Goal: Transaction & Acquisition: Purchase product/service

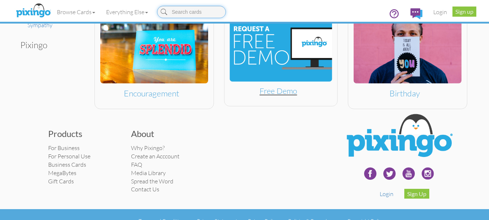
scroll to position [451, 0]
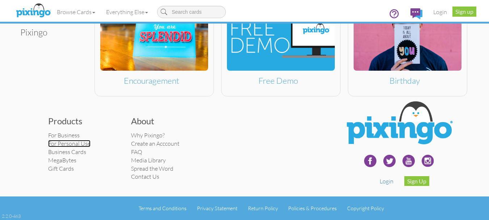
click at [76, 141] on link "For Personal Use" at bounding box center [69, 143] width 42 height 7
click at [76, 140] on link "For Personal Use" at bounding box center [69, 143] width 42 height 7
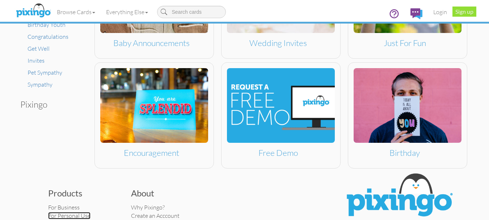
scroll to position [379, 0]
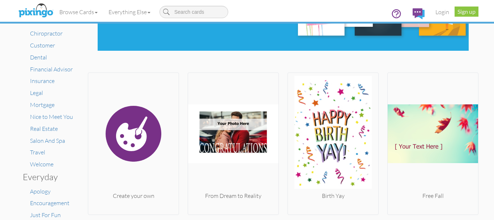
scroll to position [109, 0]
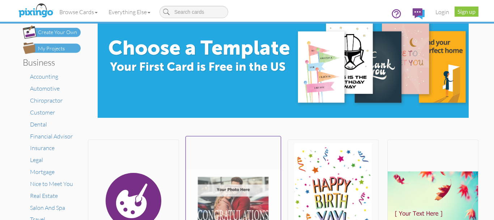
scroll to position [0, 0]
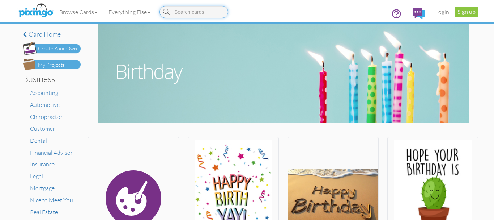
click at [219, 12] on input at bounding box center [194, 12] width 69 height 12
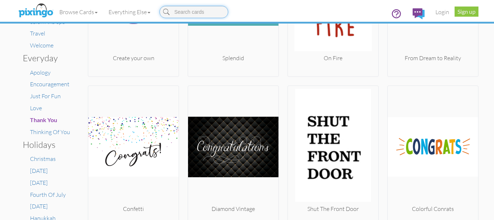
scroll to position [145, 0]
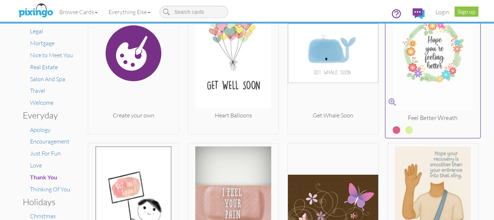
scroll to position [181, 0]
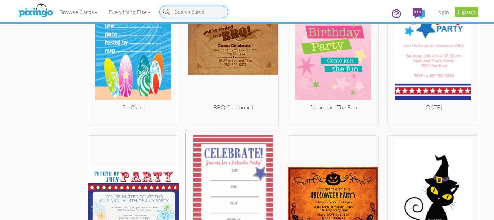
scroll to position [1158, 0]
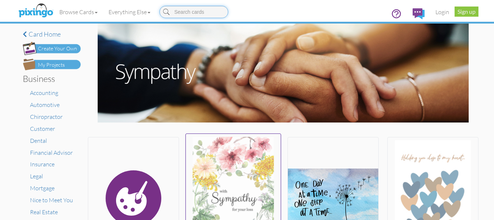
scroll to position [109, 0]
